Goal: Task Accomplishment & Management: Use online tool/utility

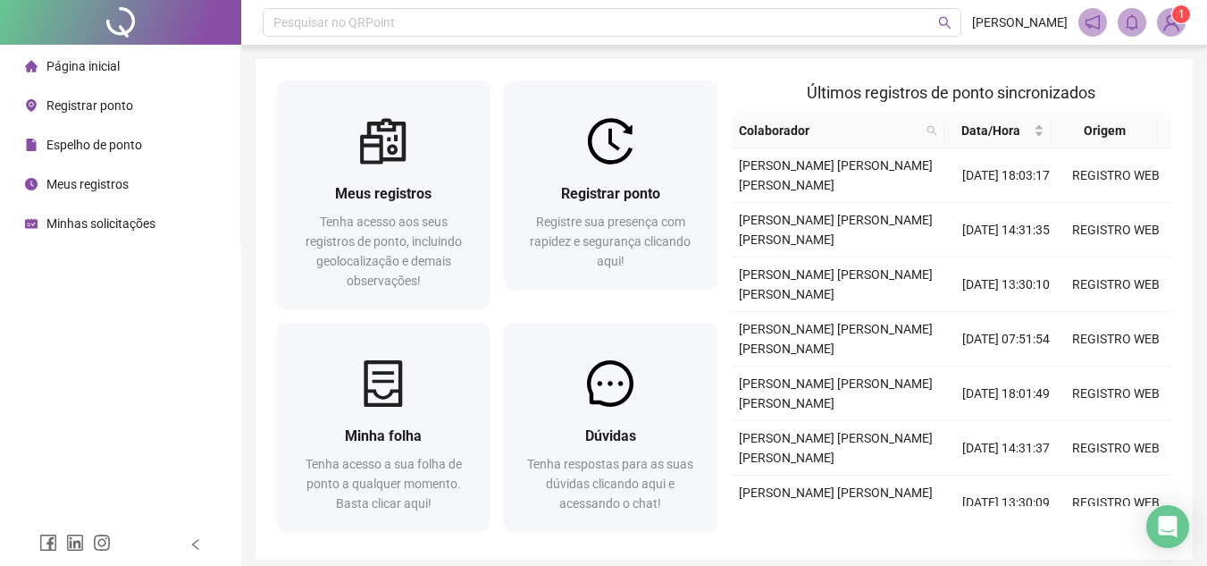
click at [102, 93] on div "Registrar ponto" at bounding box center [79, 106] width 108 height 36
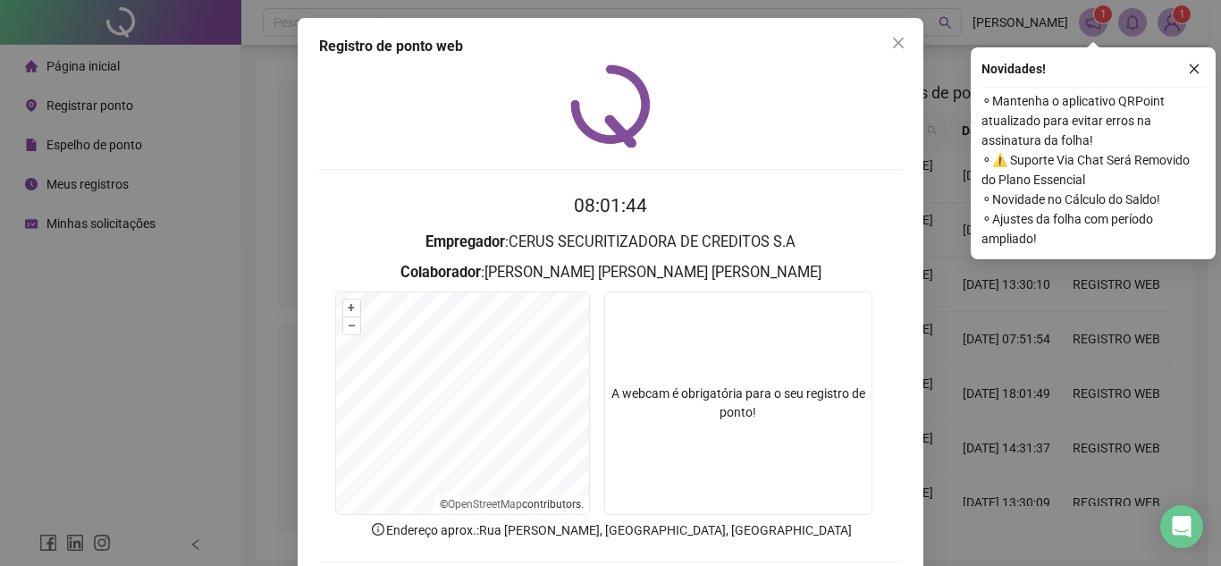
drag, startPoint x: 1194, startPoint y: 64, endPoint x: 1175, endPoint y: 68, distance: 19.1
click at [1194, 63] on icon "close" at bounding box center [1193, 69] width 13 height 13
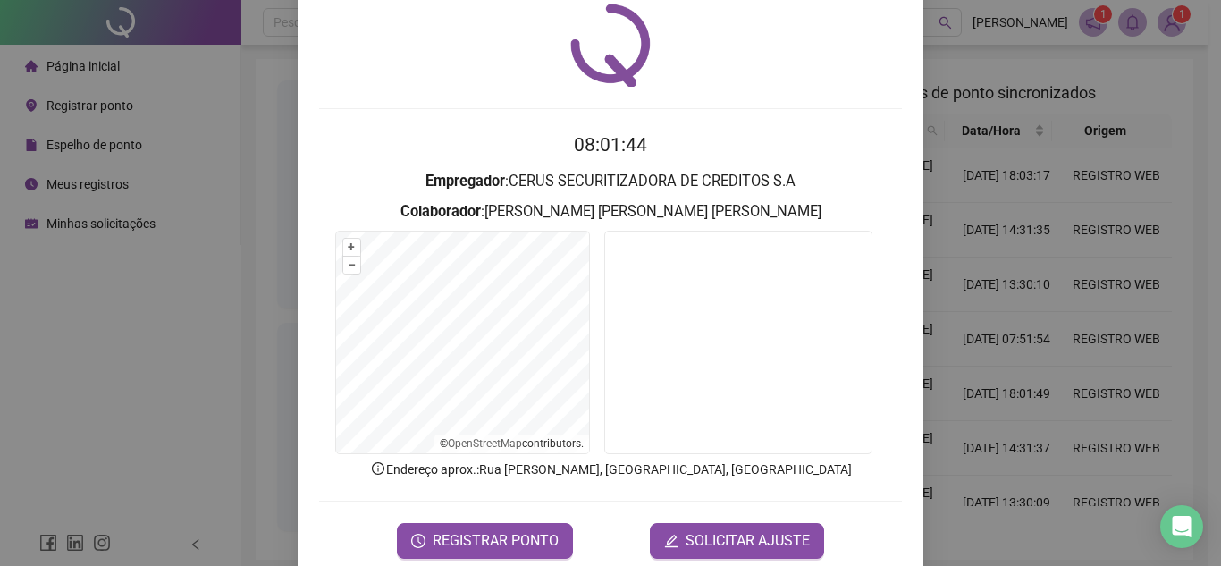
scroll to position [93, 0]
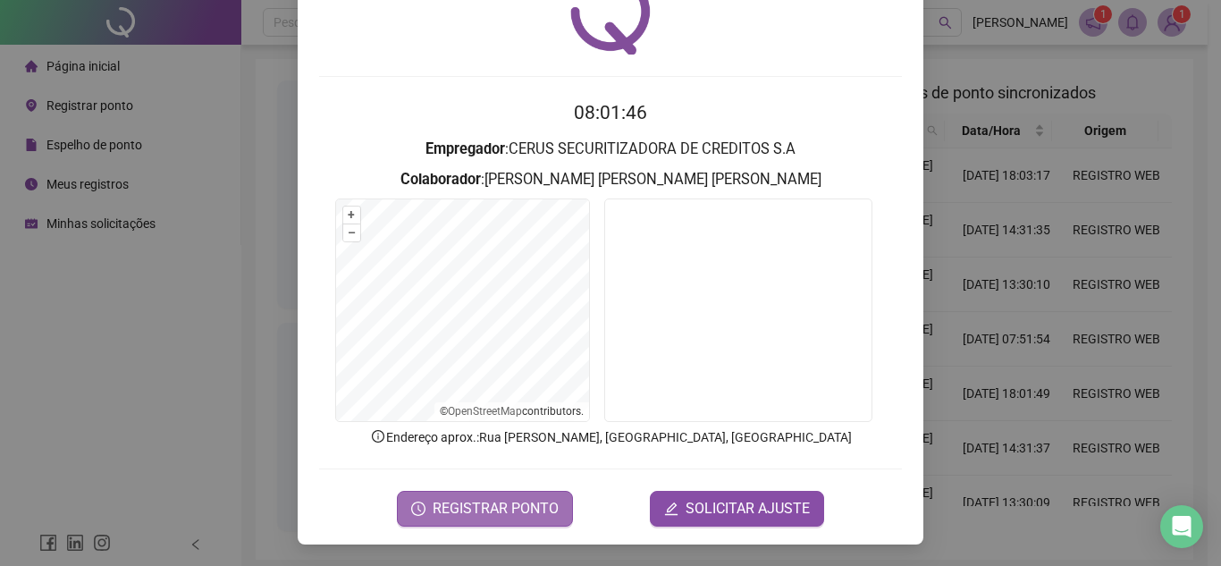
click at [496, 499] on span "REGISTRAR PONTO" at bounding box center [495, 508] width 126 height 21
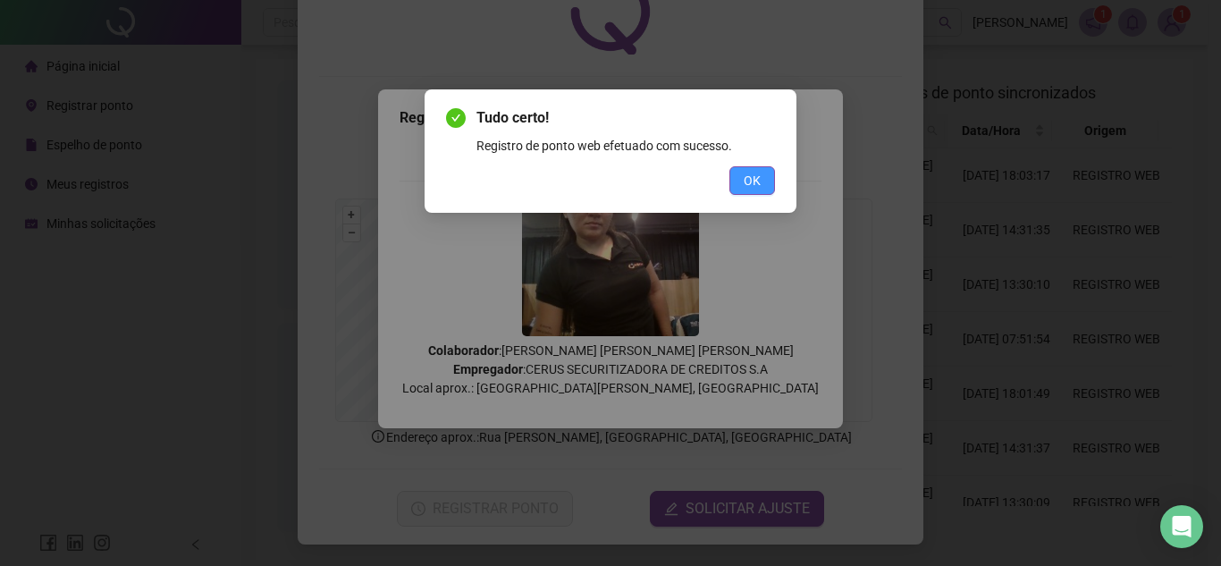
click at [759, 183] on span "OK" at bounding box center [751, 181] width 17 height 20
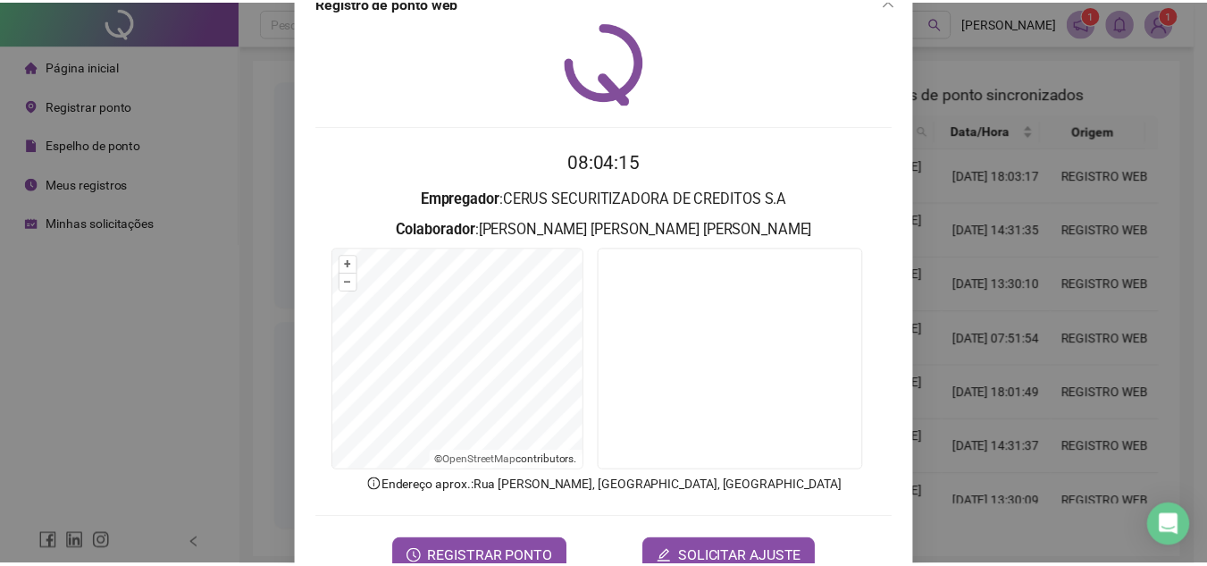
scroll to position [0, 0]
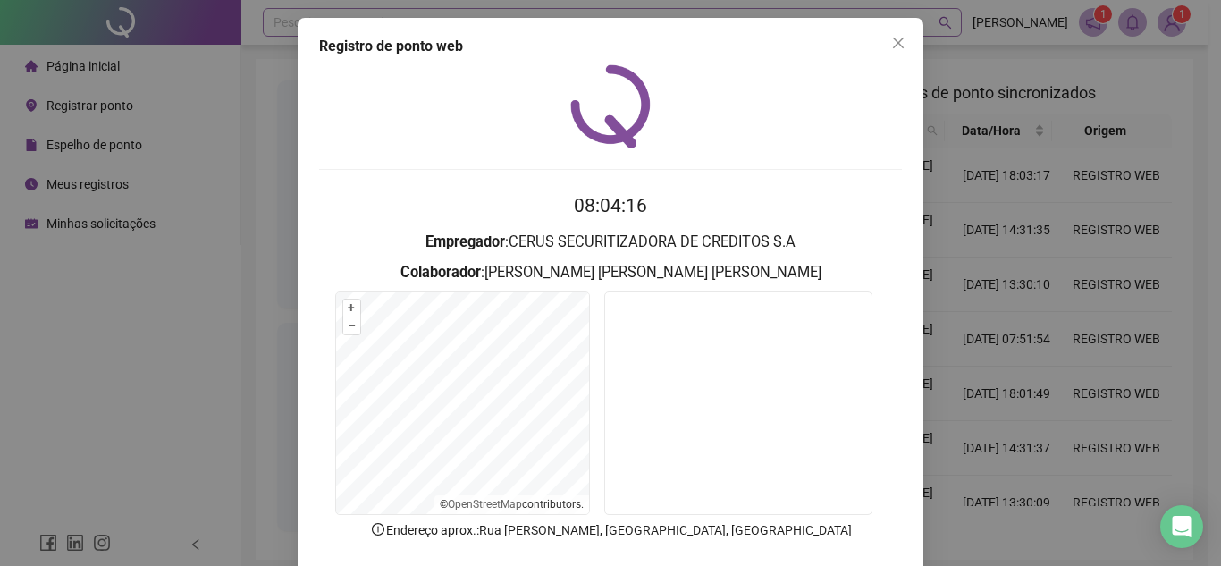
drag, startPoint x: 896, startPoint y: 42, endPoint x: 755, endPoint y: 14, distance: 143.9
click at [896, 42] on icon "close" at bounding box center [898, 43] width 14 height 14
